Goal: Find specific page/section: Find specific page/section

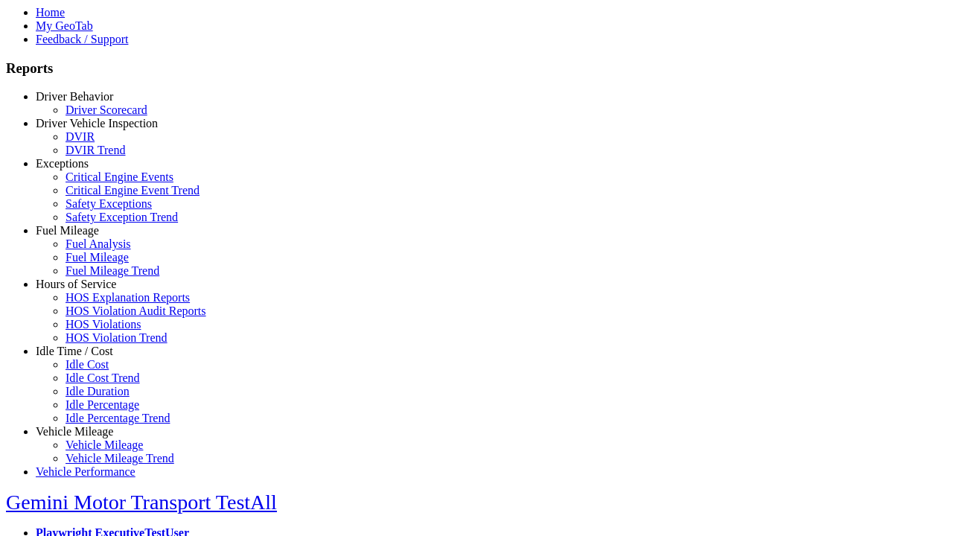
click at [86, 170] on link "Exceptions" at bounding box center [62, 163] width 53 height 13
click at [97, 210] on link "Safety Exceptions" at bounding box center [108, 203] width 86 height 13
select select "**********"
select select
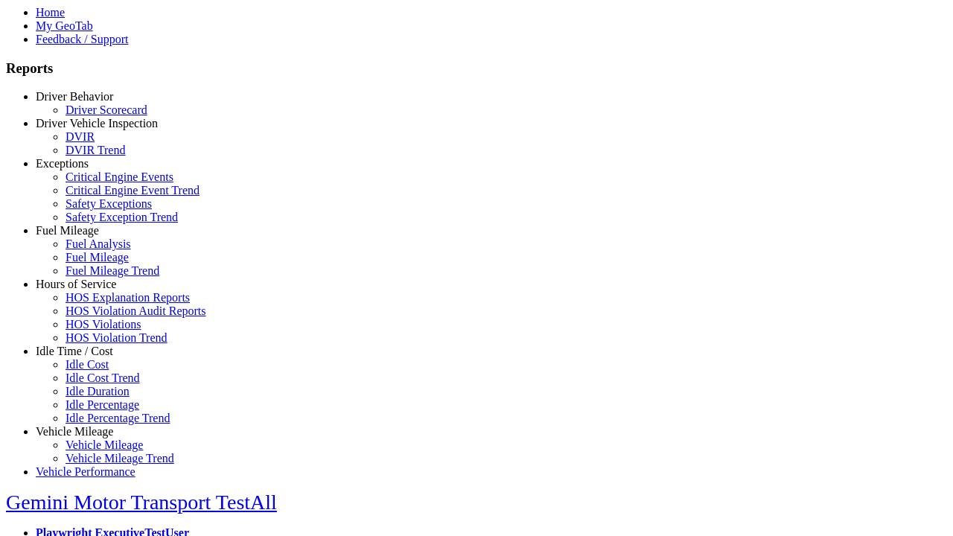
select select
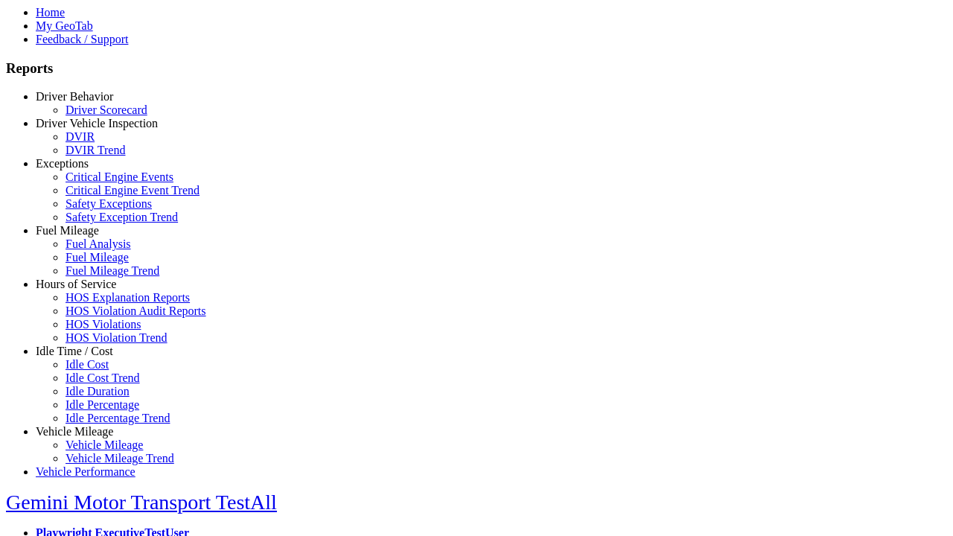
select select
